Goal: Find contact information: Find contact information

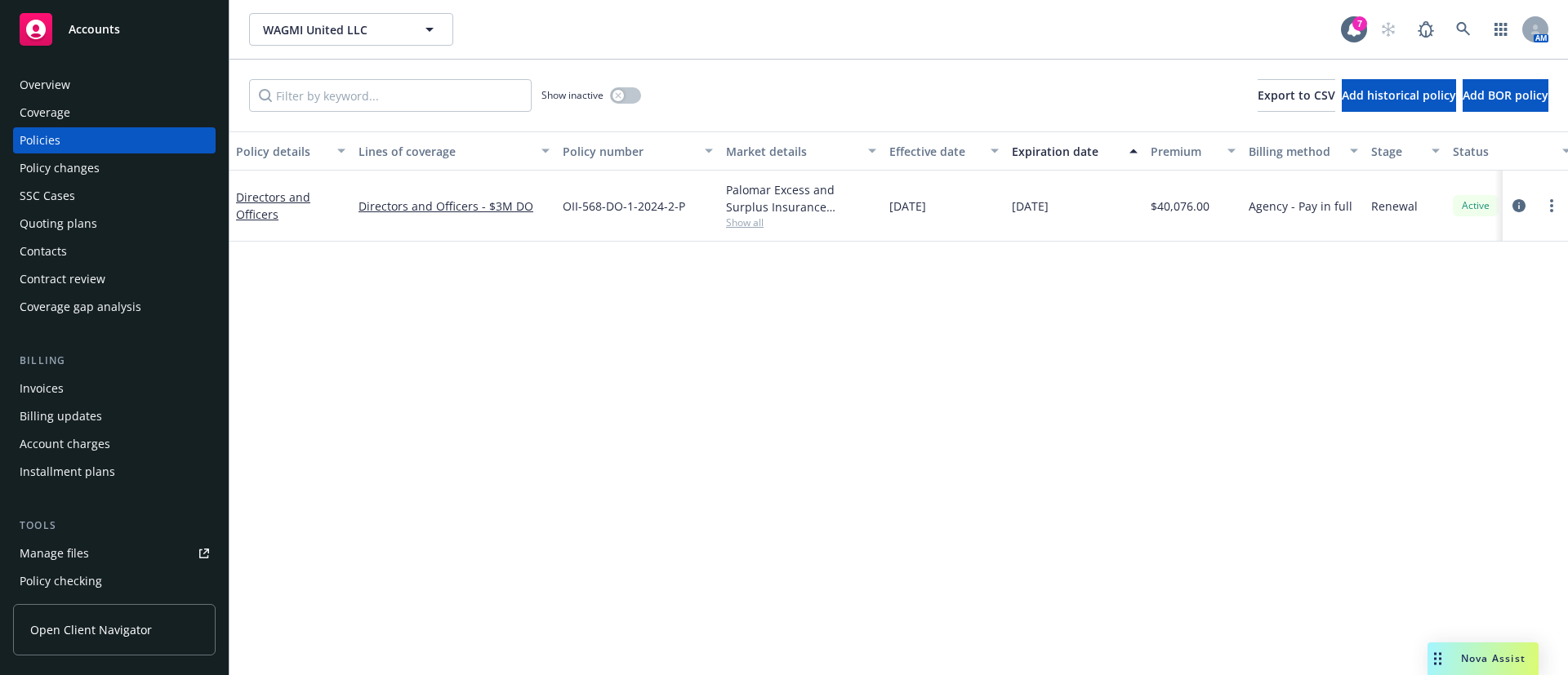
click at [103, 248] on div "Contacts" at bounding box center [114, 252] width 189 height 26
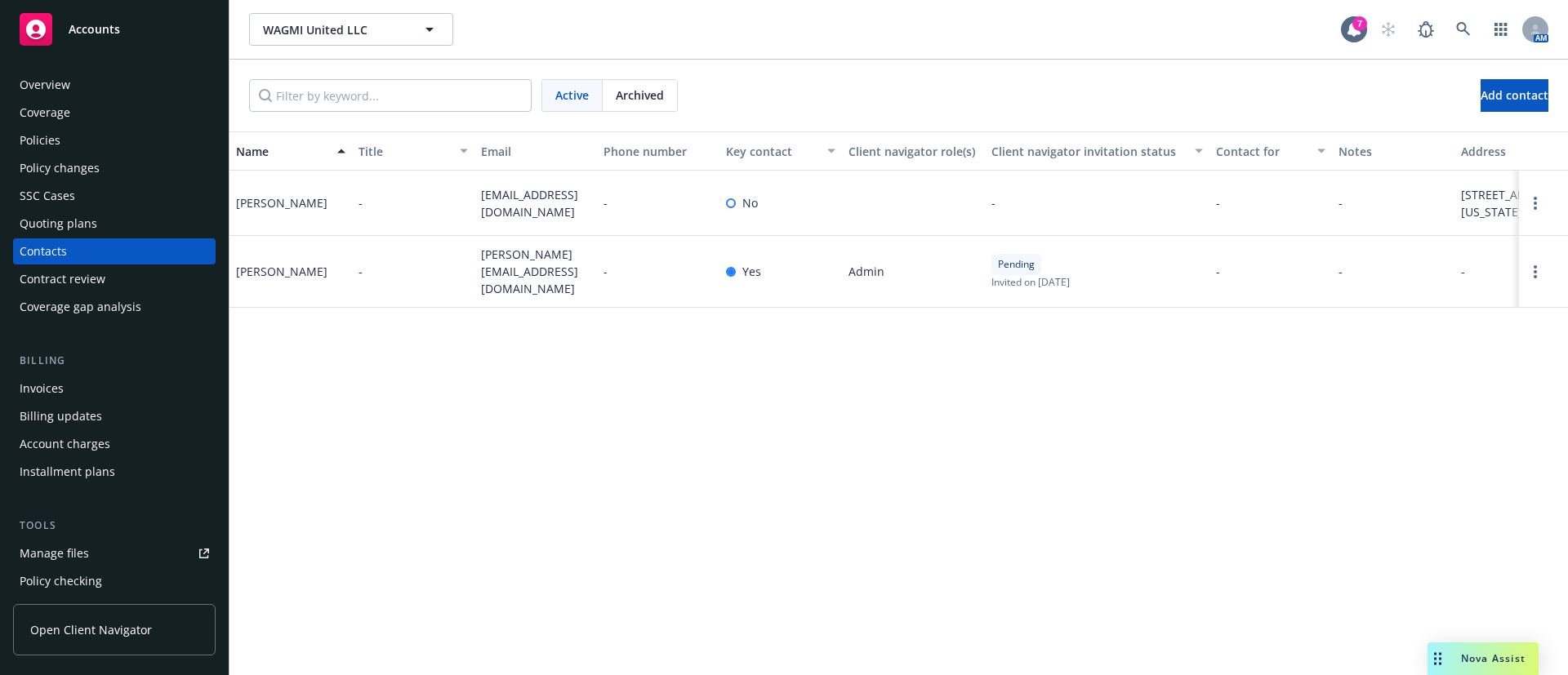
click at [509, 285] on span "[PERSON_NAME][EMAIL_ADDRESS][DOMAIN_NAME]" at bounding box center [536, 271] width 110 height 51
copy span "[PERSON_NAME][EMAIL_ADDRESS][DOMAIN_NAME]"
click at [531, 207] on span "[EMAIL_ADDRESS][DOMAIN_NAME]" at bounding box center [536, 203] width 110 height 35
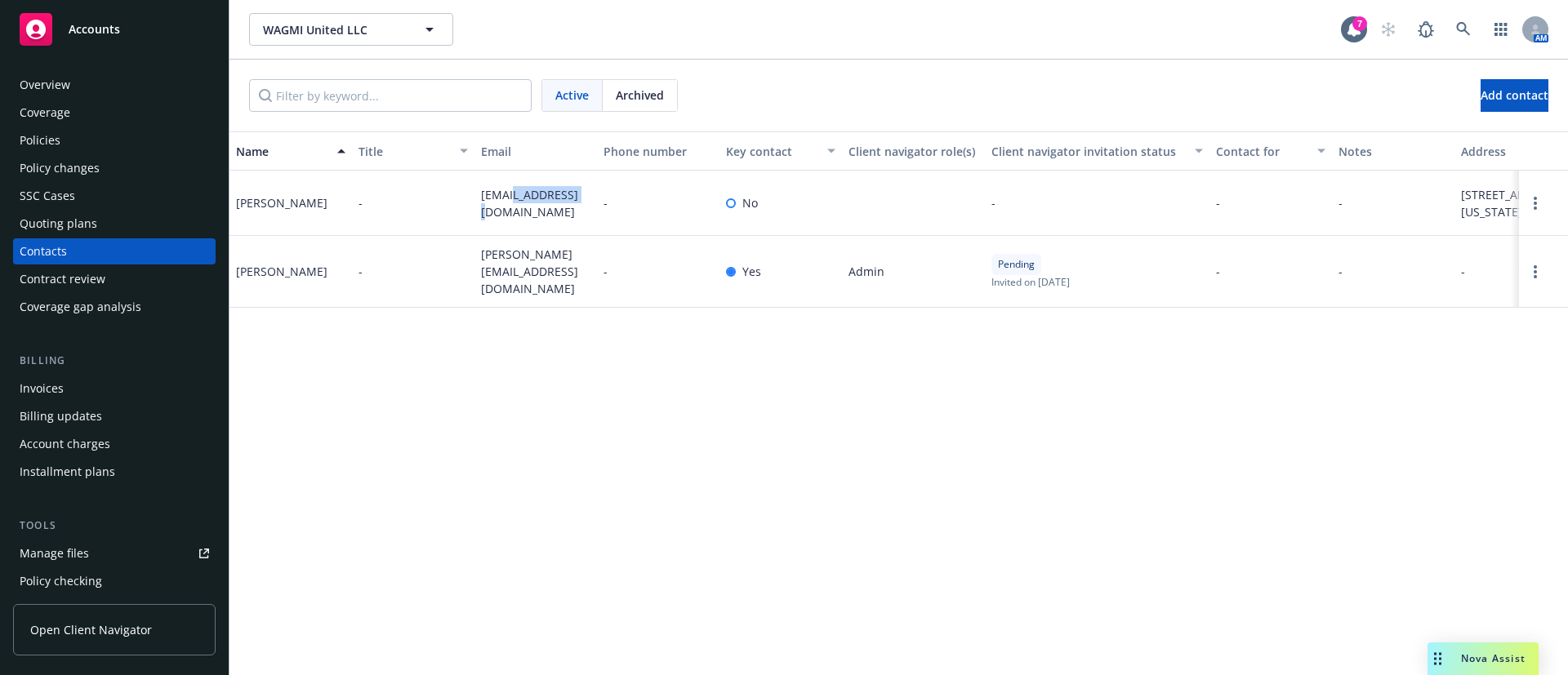
click at [531, 207] on span "[EMAIL_ADDRESS][DOMAIN_NAME]" at bounding box center [536, 203] width 110 height 35
copy span "[EMAIL_ADDRESS][DOMAIN_NAME]"
drag, startPoint x: 484, startPoint y: 285, endPoint x: 473, endPoint y: 269, distance: 19.4
click at [473, 269] on div "[PERSON_NAME] - [PERSON_NAME][EMAIL_ADDRESS][DOMAIN_NAME] - Yes Admin Pending I…" at bounding box center [898, 271] width 1338 height 72
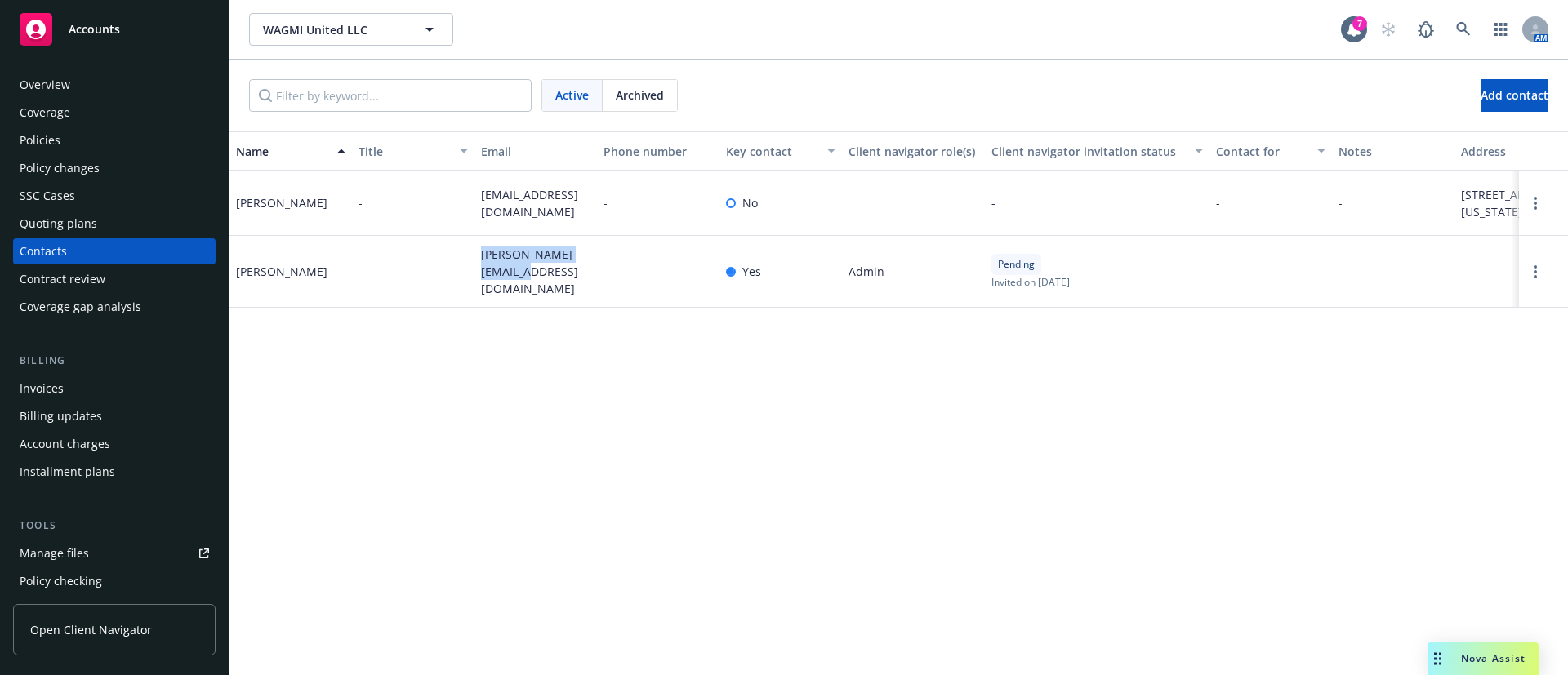
copy div "[PERSON_NAME][EMAIL_ADDRESS][DOMAIN_NAME]"
